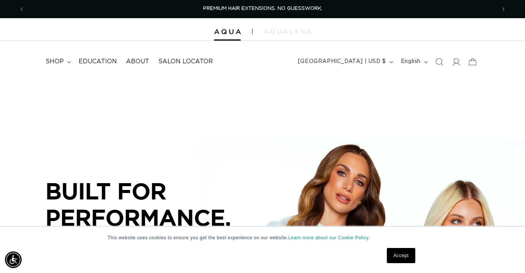
click at [400, 255] on link "Accept" at bounding box center [401, 255] width 28 height 15
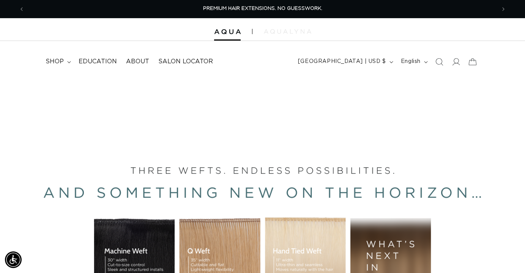
click at [291, 31] on img at bounding box center [287, 31] width 47 height 5
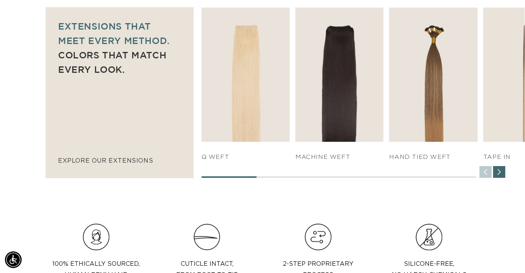
scroll to position [525, 0]
click at [498, 173] on div "Next slide" at bounding box center [499, 172] width 12 height 12
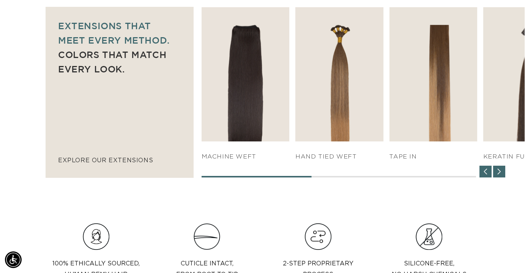
click at [498, 173] on div "Next slide" at bounding box center [499, 172] width 12 height 12
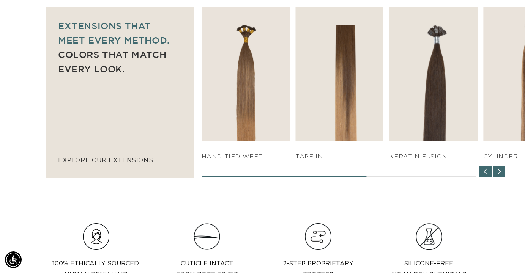
click at [498, 173] on div "Next slide" at bounding box center [499, 172] width 12 height 12
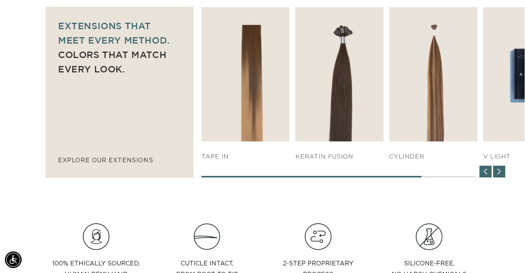
click at [498, 173] on div "Next slide" at bounding box center [499, 172] width 12 height 12
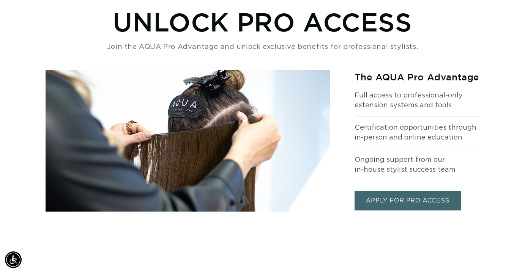
scroll to position [838, 0]
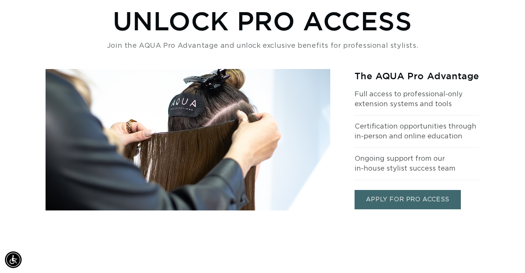
click at [406, 199] on link "APPLY FOR PRO ACCESS" at bounding box center [408, 199] width 106 height 19
